Goal: Register for event/course

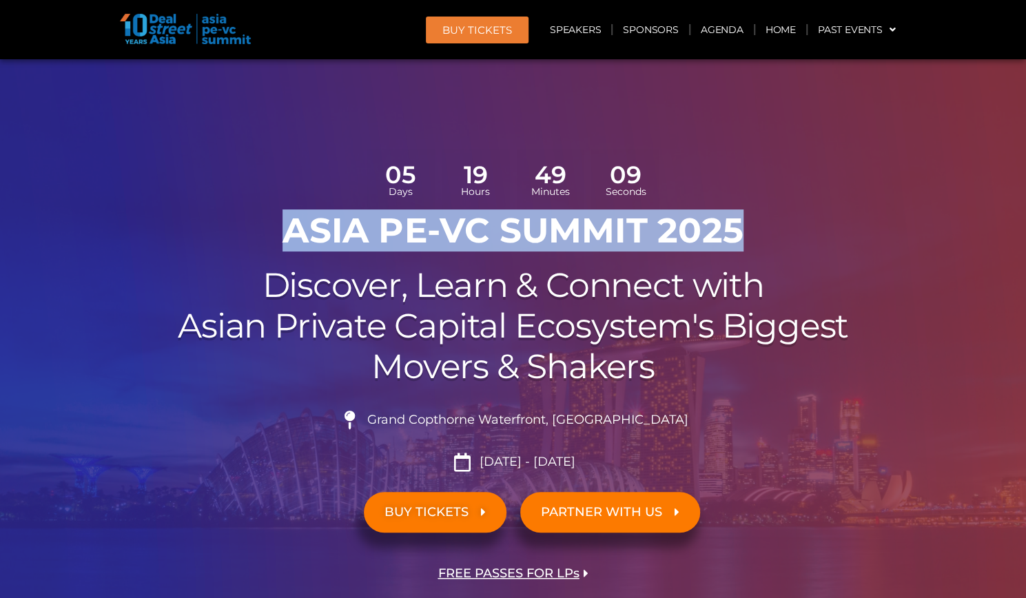
drag, startPoint x: 289, startPoint y: 227, endPoint x: 760, endPoint y: 236, distance: 470.6
click at [760, 236] on h1 "ASIA PE-VC Summit 2025" at bounding box center [513, 230] width 772 height 41
copy h1 "ASIA PE-VC Summit 2025"
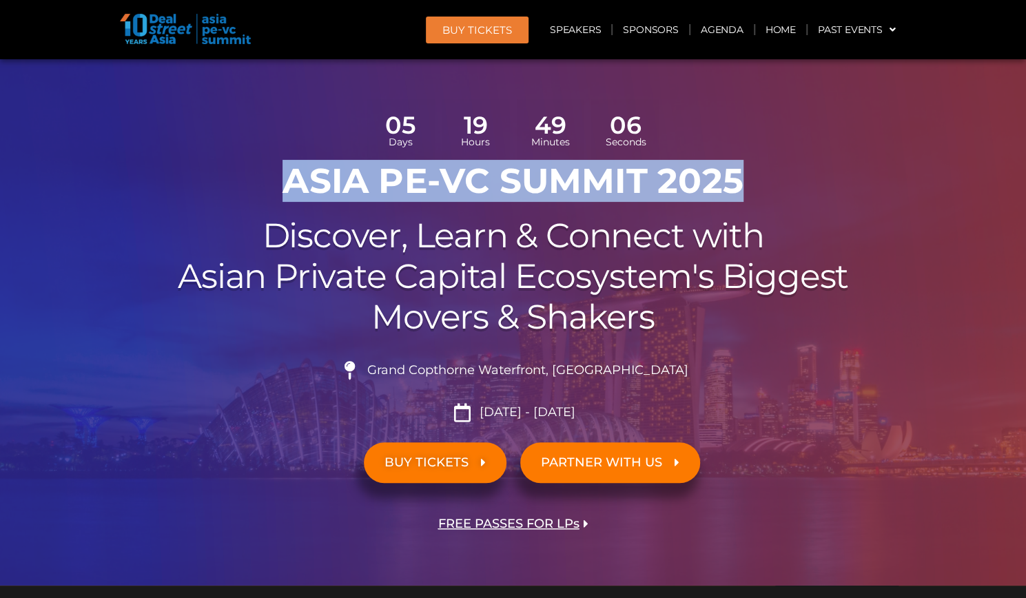
scroll to position [48, 0]
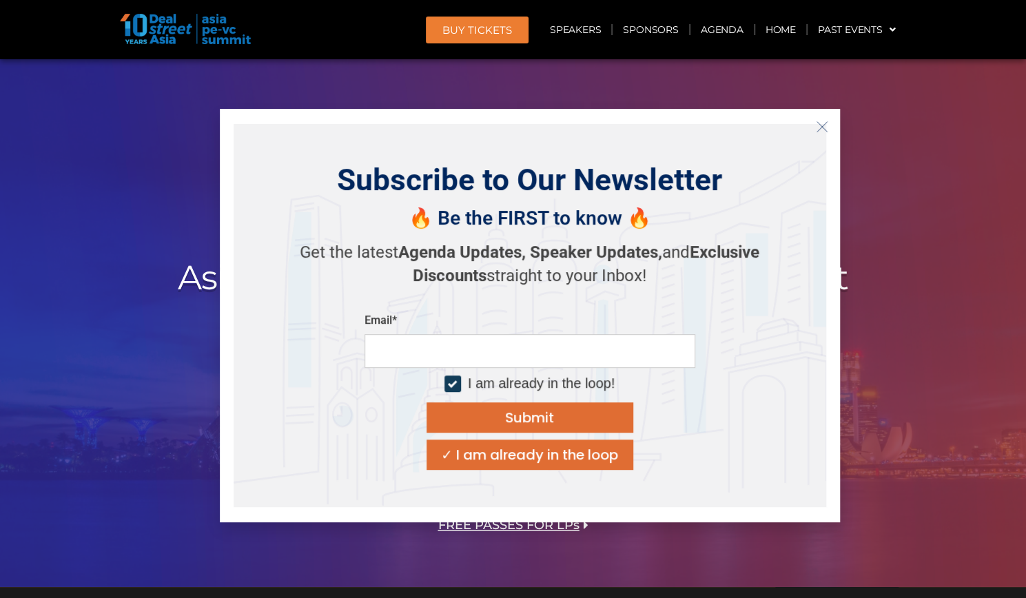
click at [822, 126] on icon "Close" at bounding box center [822, 127] width 12 height 12
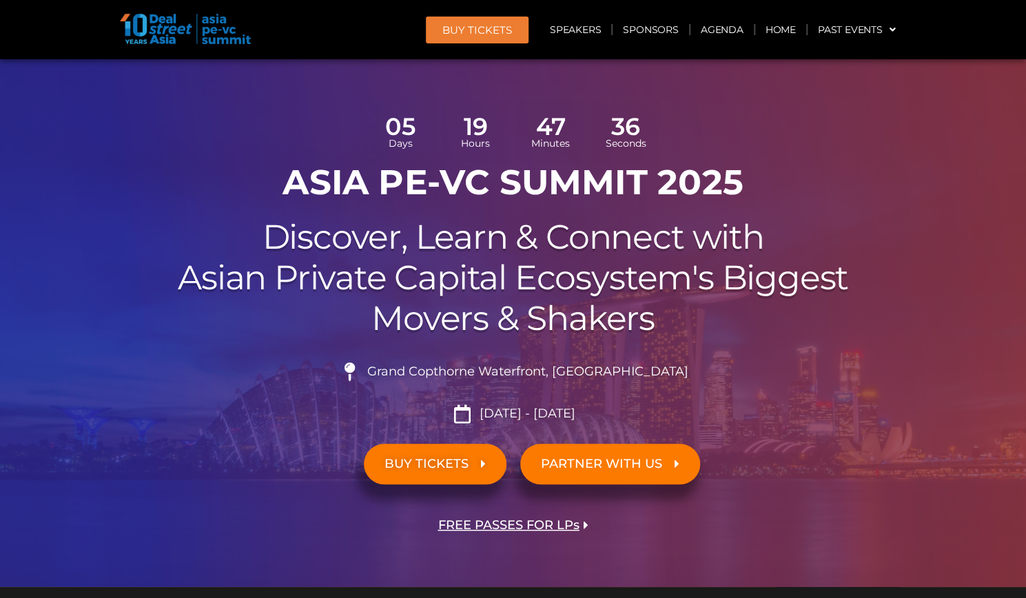
click at [874, 351] on div "05 Days 19 Hours 47 Minutes 36 Seconds ASIA PE-VC Summit 2025 Discover, Learn &…" at bounding box center [513, 340] width 785 height 493
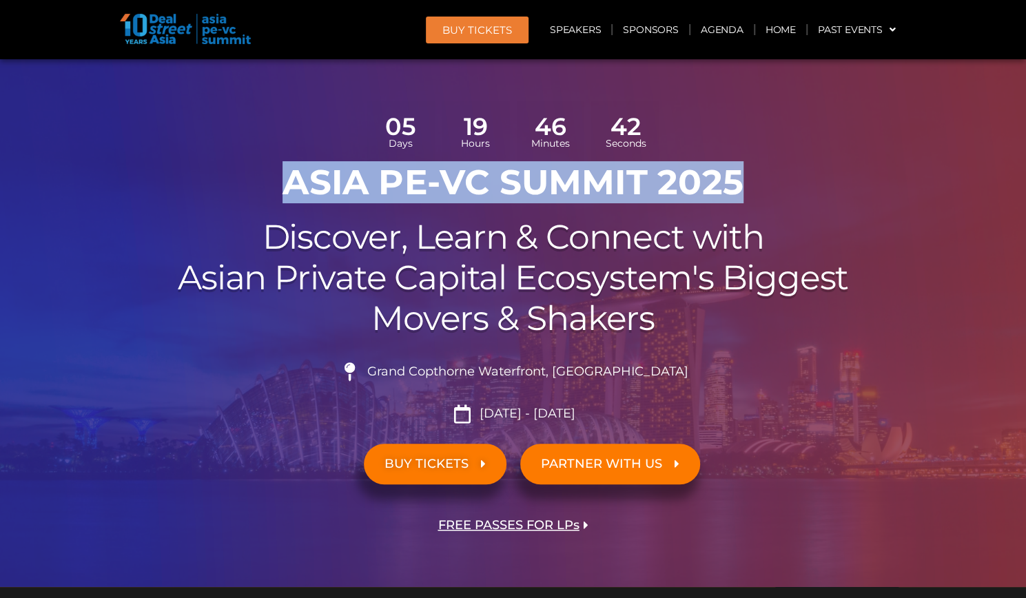
drag, startPoint x: 289, startPoint y: 180, endPoint x: 750, endPoint y: 185, distance: 460.2
click at [750, 185] on h1 "ASIA PE-VC Summit 2025" at bounding box center [513, 182] width 772 height 41
copy h1 "ASIA PE-VC Summit 2025"
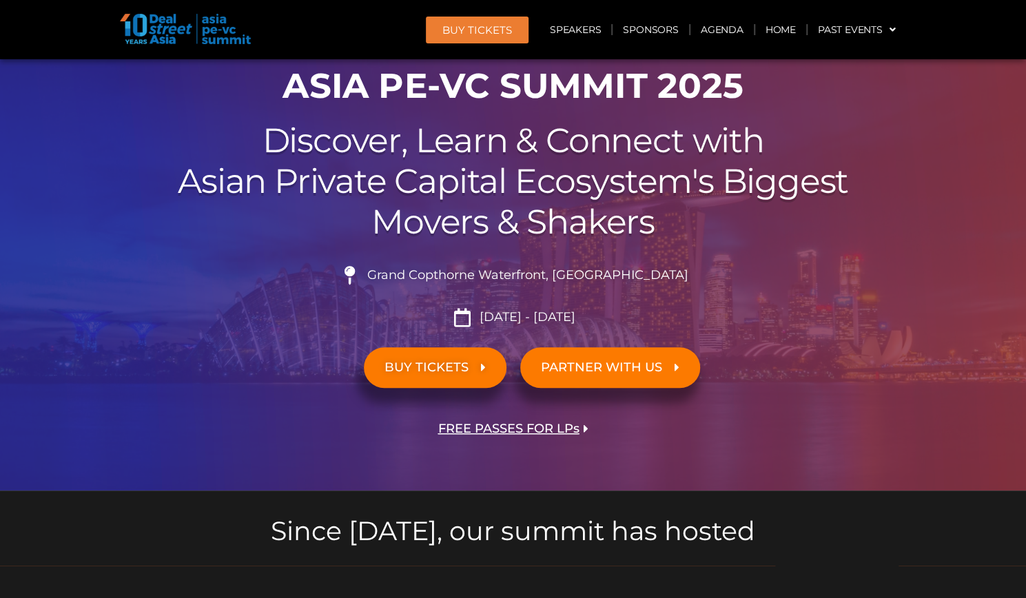
scroll to position [146, 0]
